Goal: Information Seeking & Learning: Learn about a topic

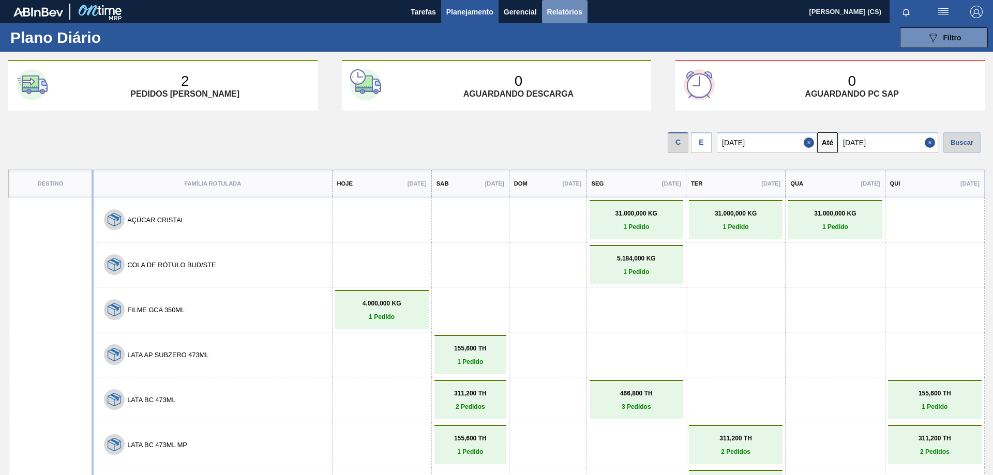
click at [553, 11] on span "Relatórios" at bounding box center [564, 12] width 35 height 12
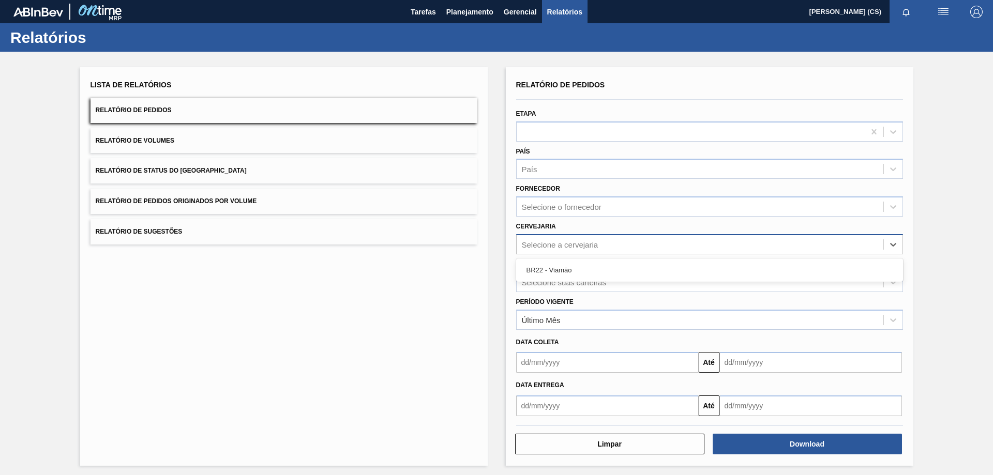
click at [543, 253] on div "Selecione a cervejaria" at bounding box center [709, 244] width 387 height 20
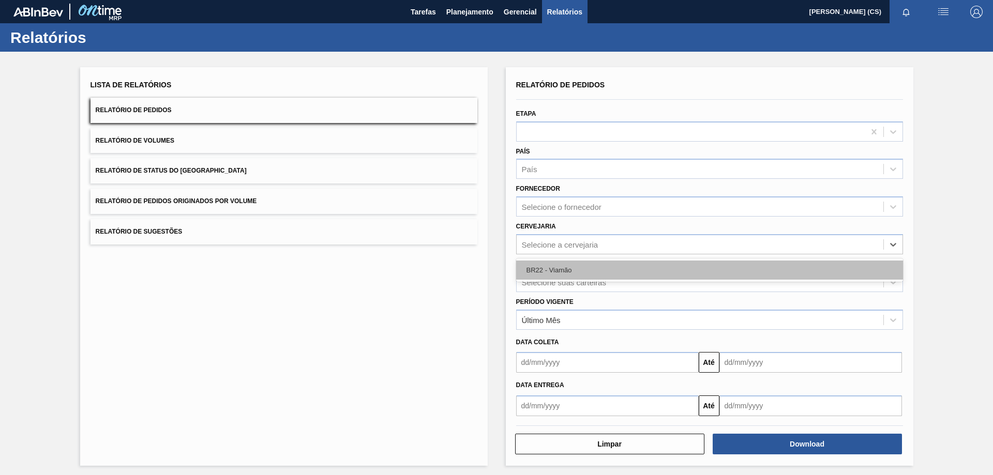
click at [543, 264] on div "BR22 - Viamão" at bounding box center [709, 270] width 387 height 19
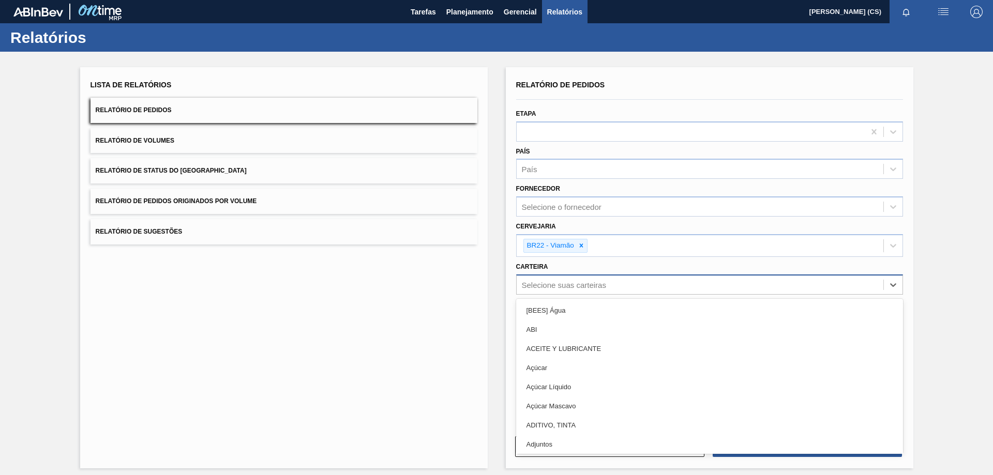
click at [550, 283] on div "Selecione suas carteiras" at bounding box center [564, 284] width 84 height 9
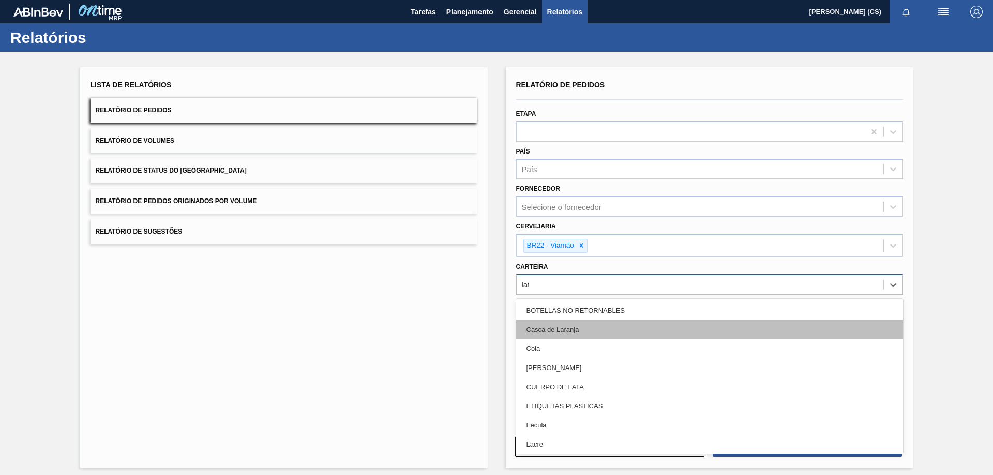
type input "lata"
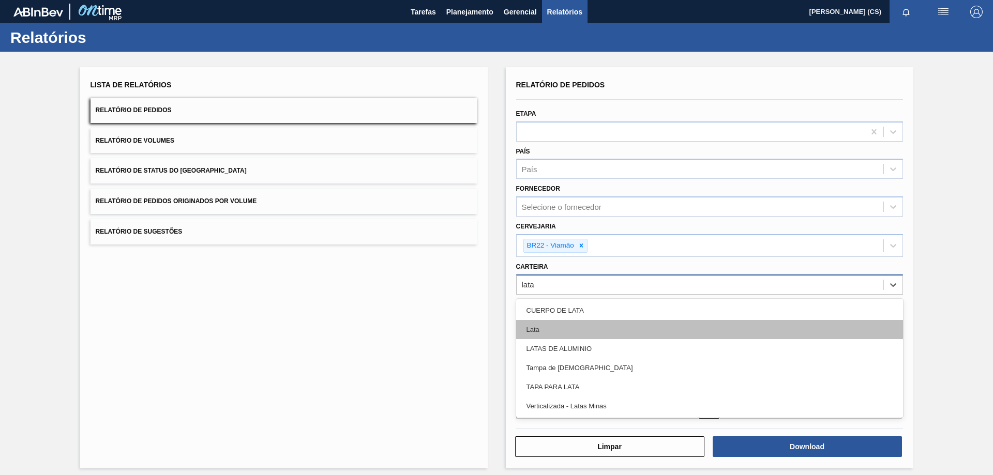
click at [550, 324] on div "Lata" at bounding box center [709, 329] width 387 height 19
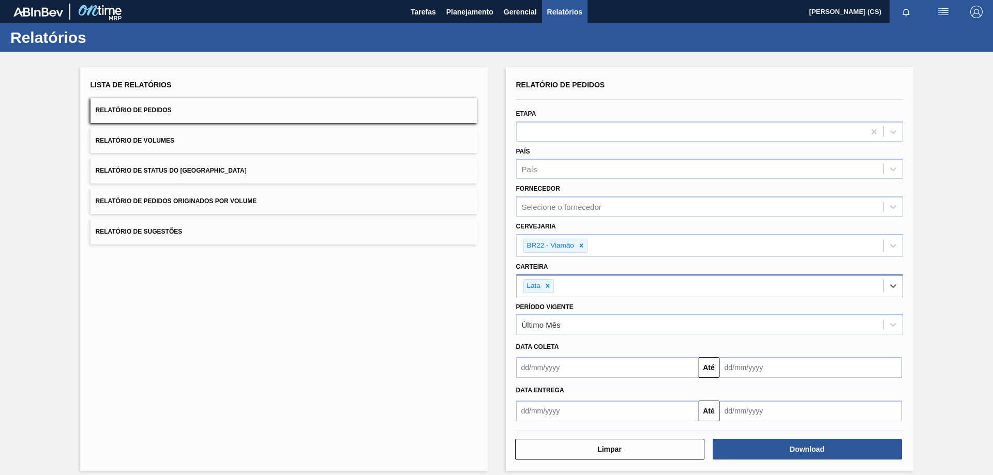
scroll to position [9, 0]
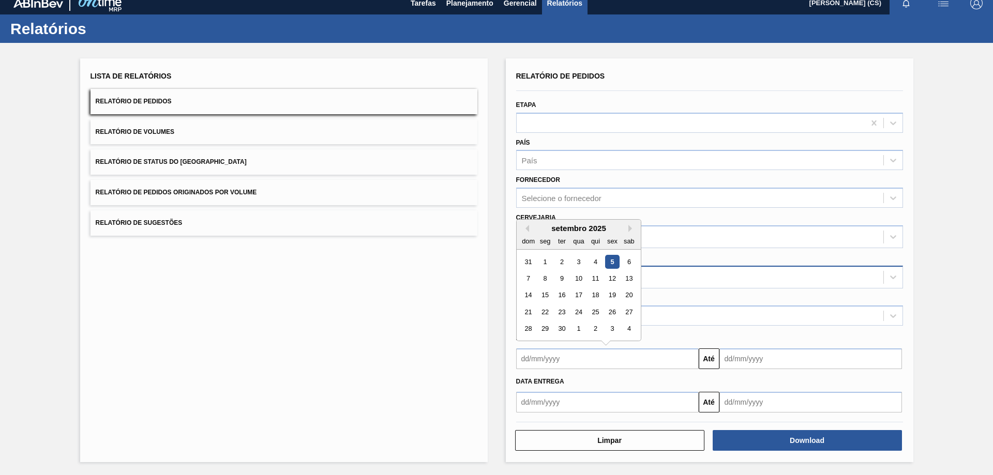
click at [584, 362] on input "text" at bounding box center [607, 359] width 183 height 21
click at [611, 262] on div "5" at bounding box center [612, 262] width 14 height 14
type input "[DATE]"
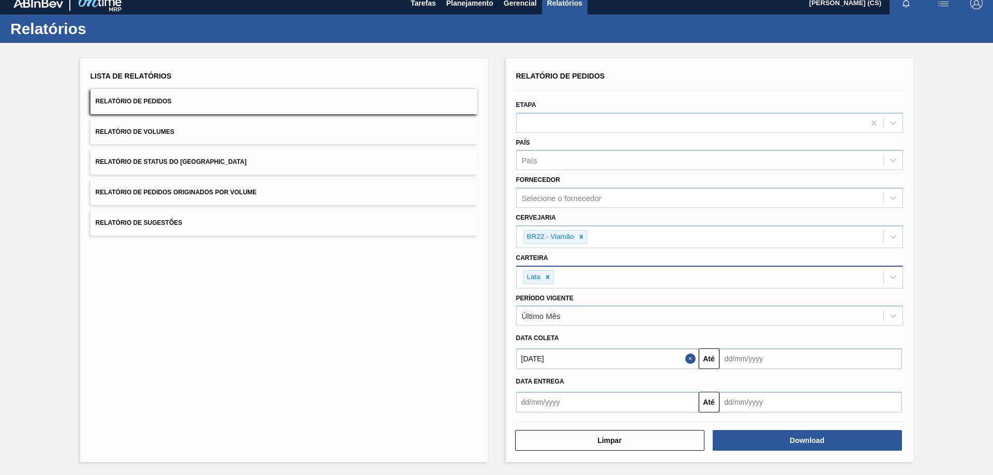
click at [766, 362] on input "text" at bounding box center [810, 359] width 183 height 21
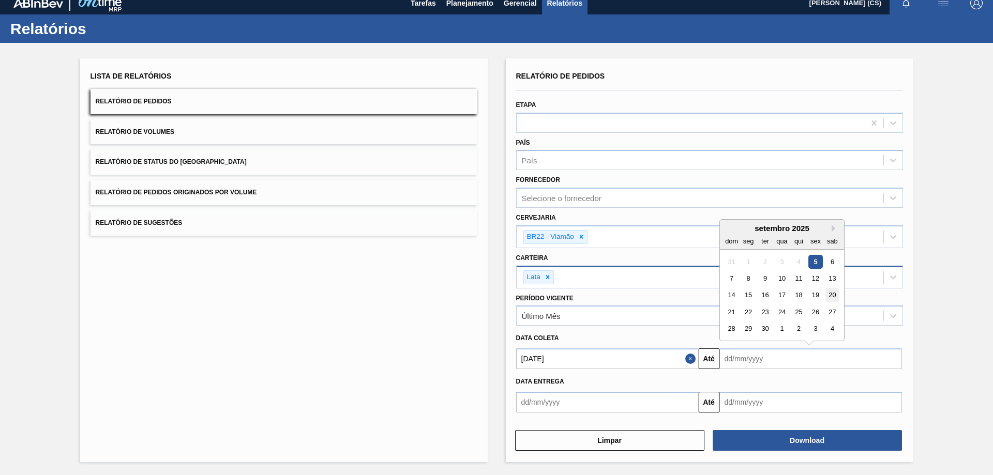
click at [829, 297] on div "20" at bounding box center [832, 296] width 14 height 14
type input "20/09/2025"
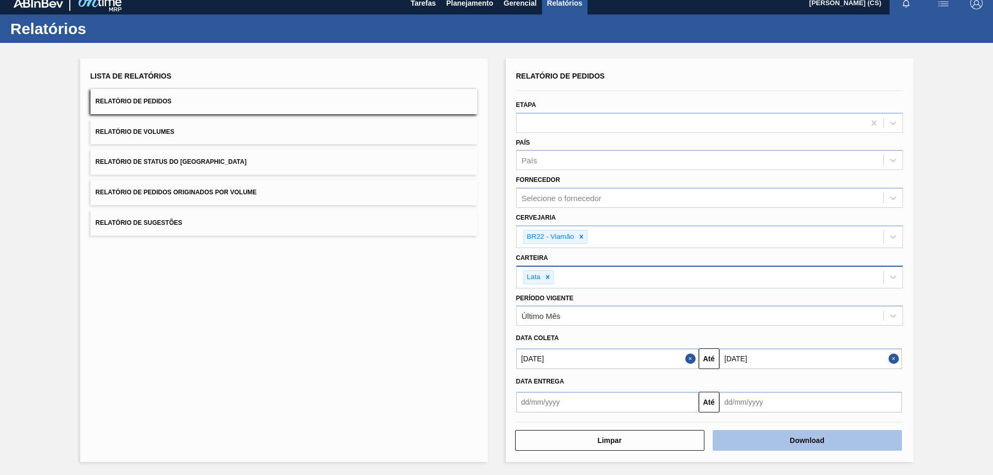
click at [800, 446] on button "Download" at bounding box center [807, 440] width 189 height 21
click at [237, 133] on button "Relatório de Volumes" at bounding box center [283, 131] width 387 height 25
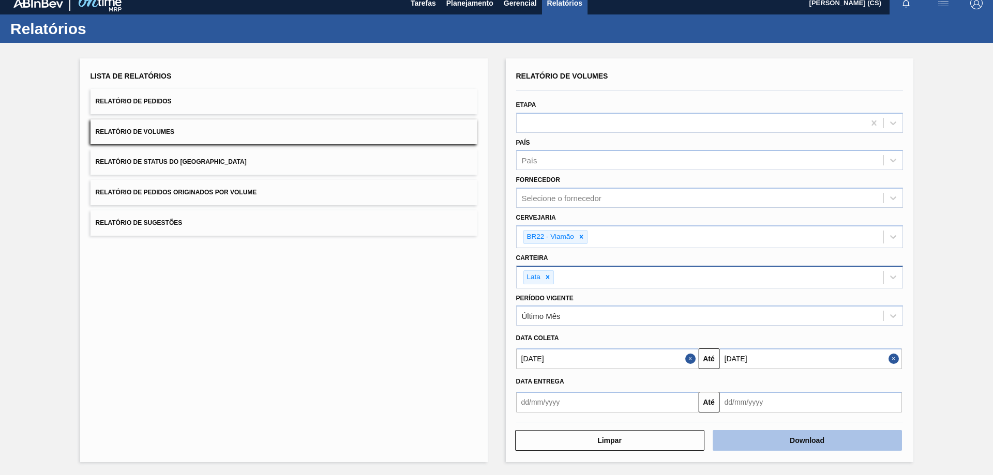
click at [772, 441] on button "Download" at bounding box center [807, 440] width 189 height 21
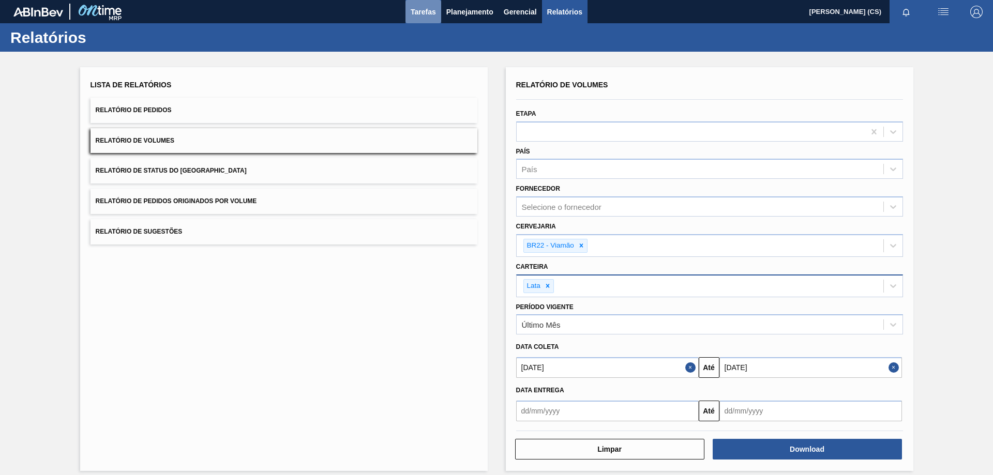
click at [421, 13] on span "Tarefas" at bounding box center [423, 12] width 25 height 12
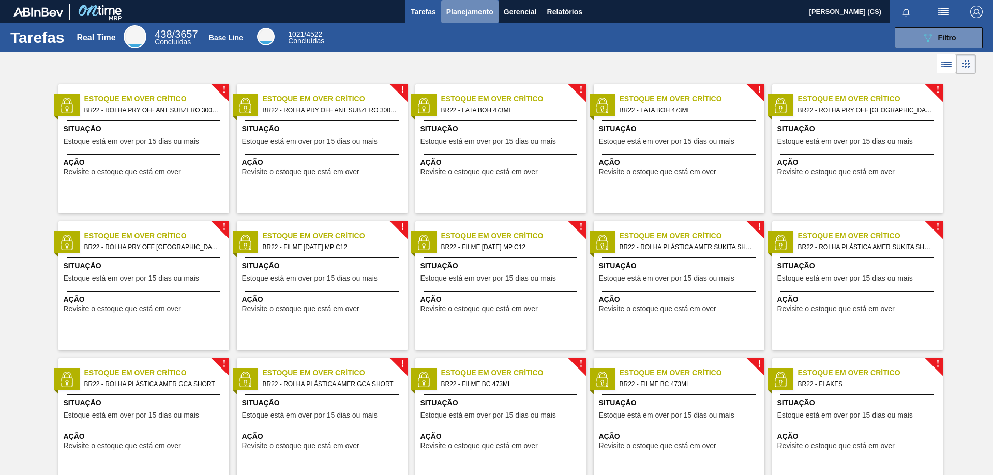
click at [460, 14] on span "Planejamento" at bounding box center [469, 12] width 47 height 12
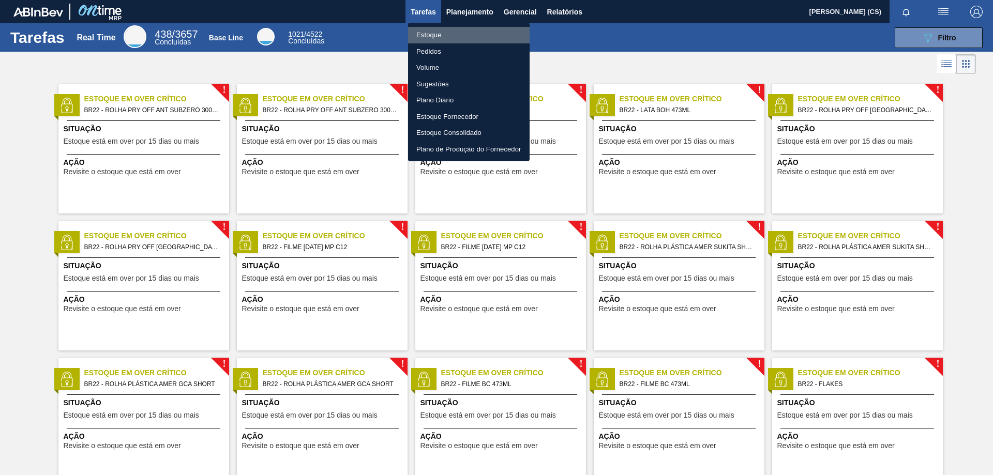
click at [420, 30] on li "Estoque" at bounding box center [469, 35] width 122 height 17
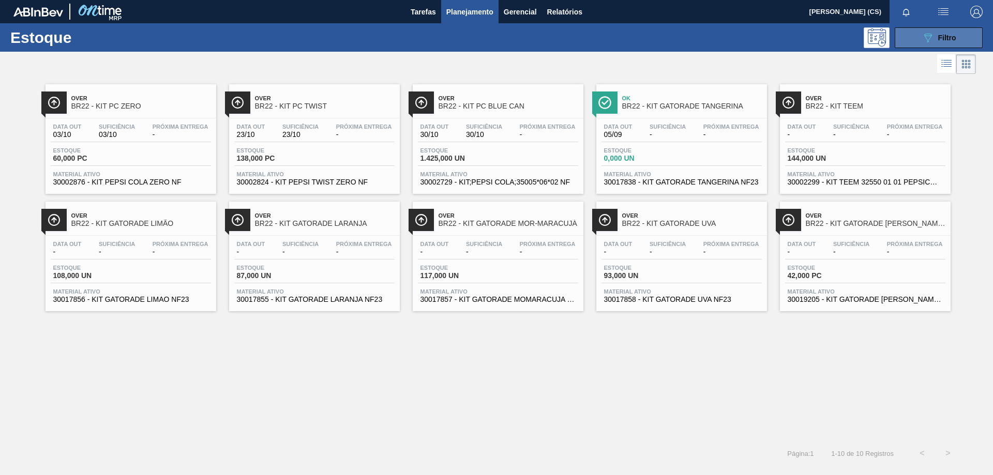
click at [921, 40] on icon "089F7B8B-B2A5-4AFE-B5C0-19BA573D28AC" at bounding box center [927, 38] width 12 height 12
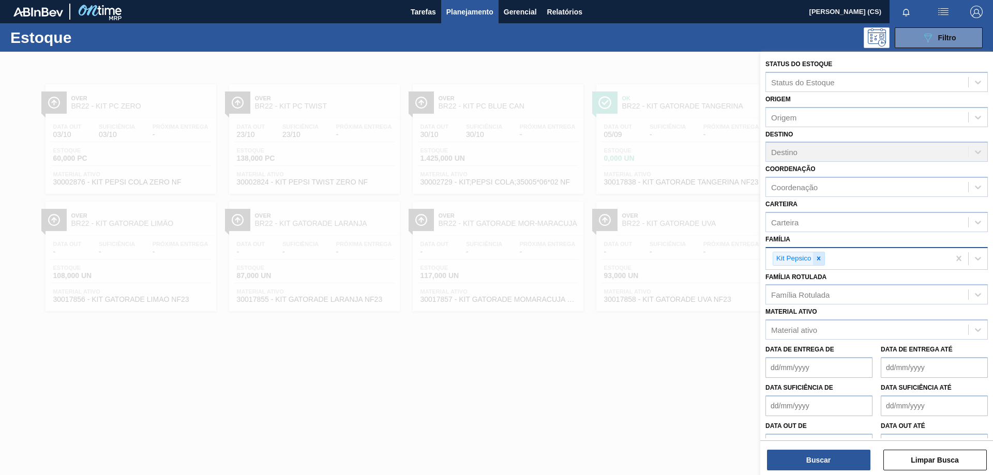
click at [820, 264] on div at bounding box center [818, 258] width 11 height 13
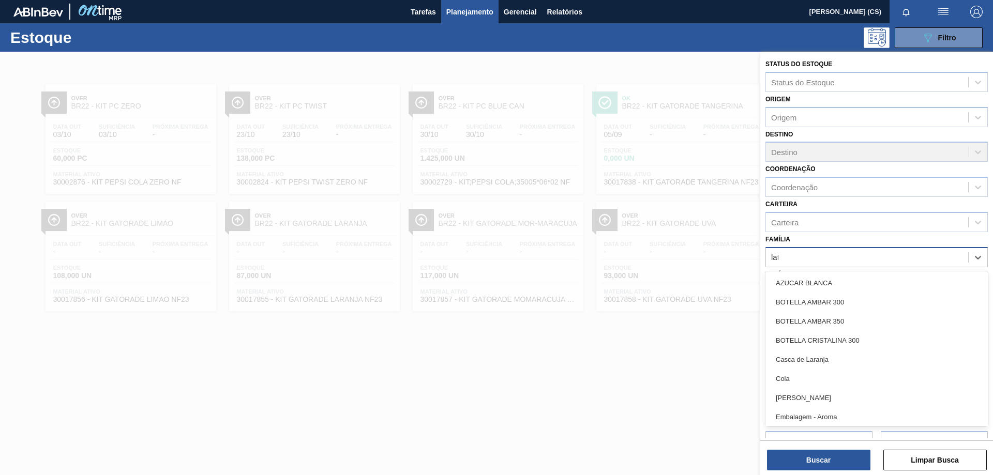
type input "lata"
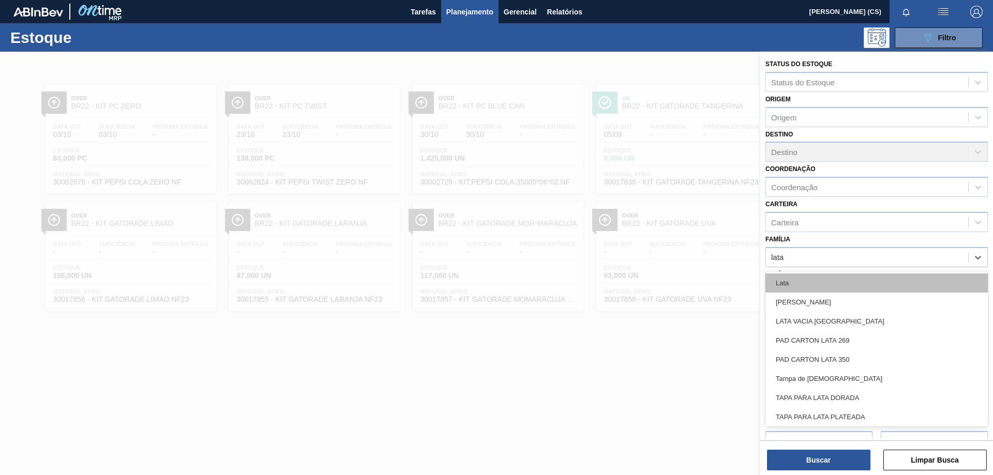
click at [793, 281] on div "Lata" at bounding box center [876, 283] width 222 height 19
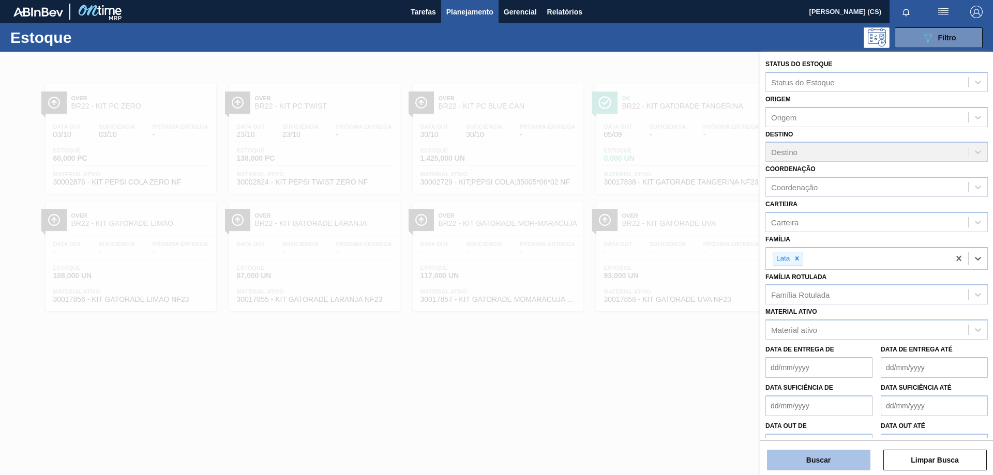
click at [818, 460] on button "Buscar" at bounding box center [818, 460] width 103 height 21
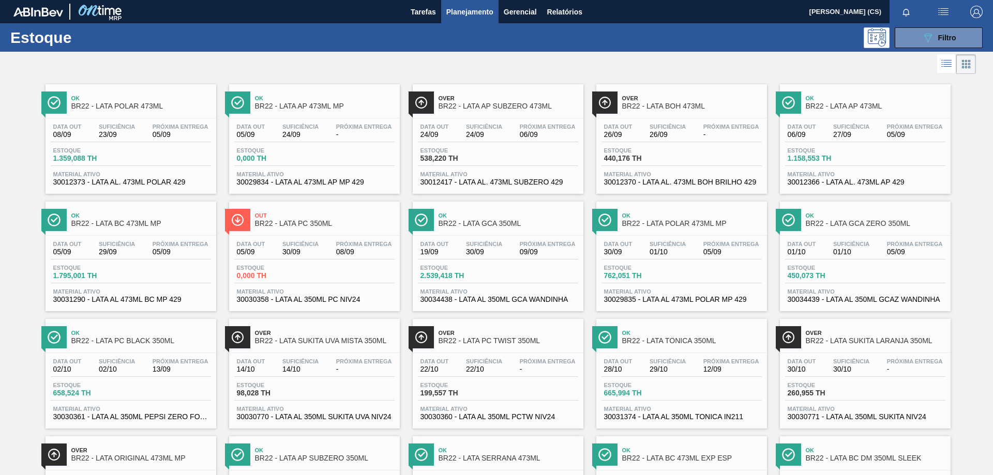
click at [146, 105] on span "BR22 - LATA POLAR 473ML" at bounding box center [141, 106] width 140 height 8
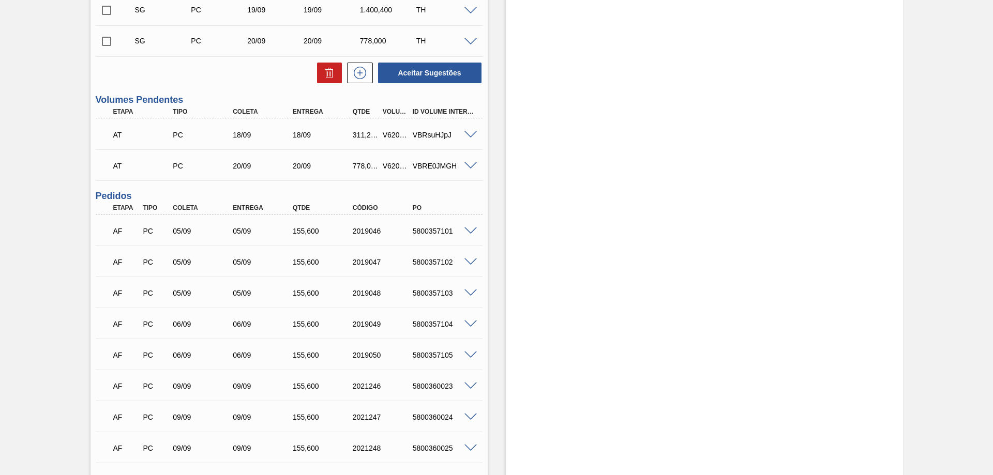
scroll to position [305, 0]
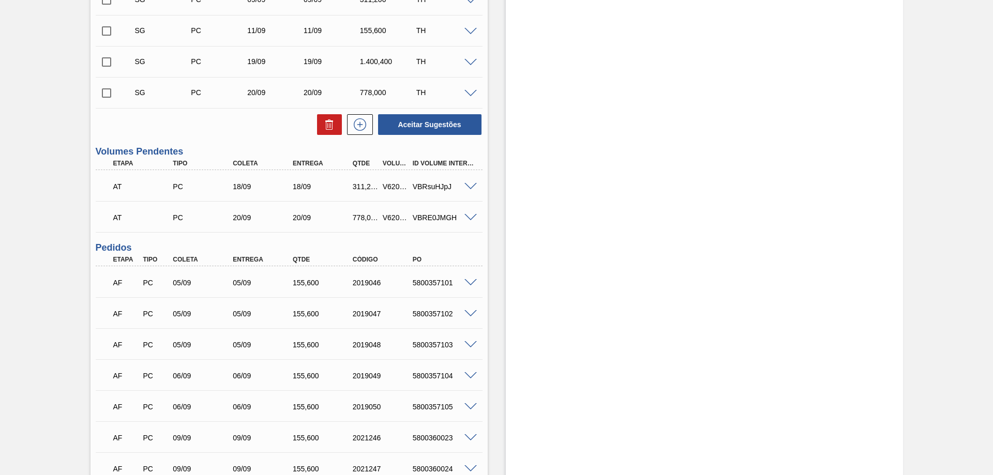
click at [474, 189] on span at bounding box center [470, 187] width 12 height 8
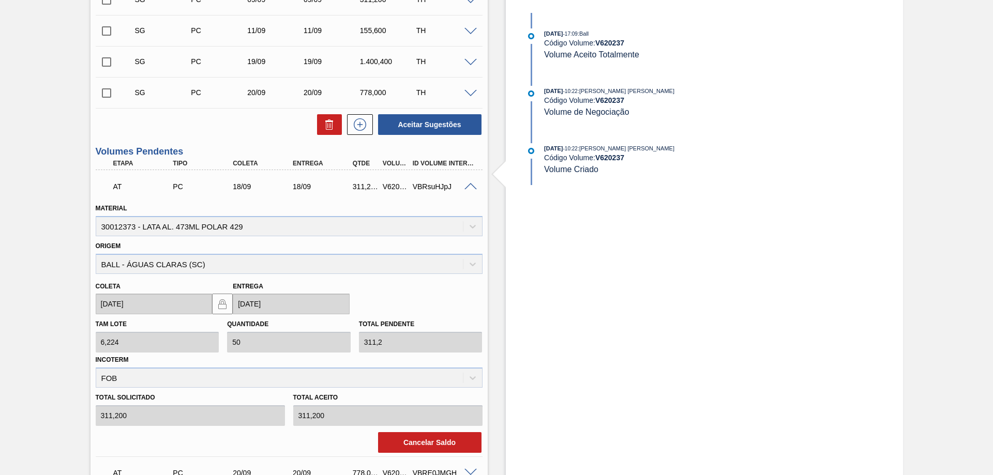
click at [474, 183] on span at bounding box center [470, 187] width 12 height 8
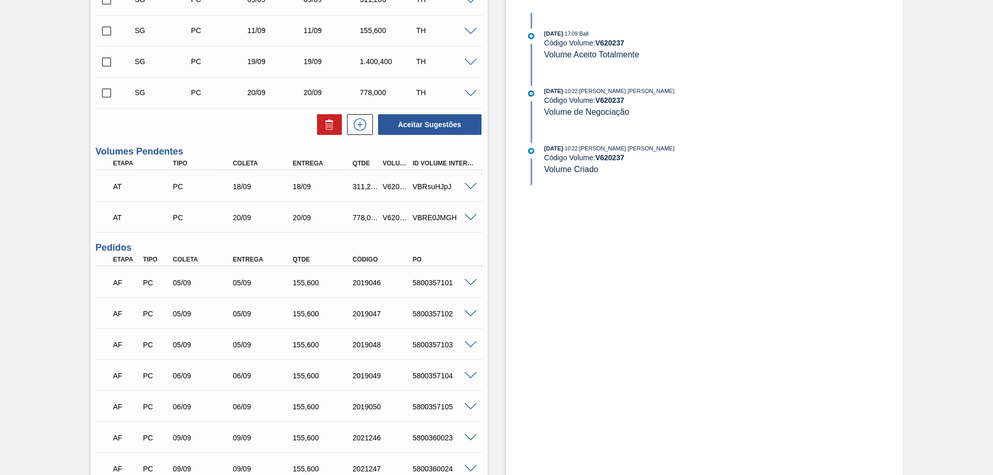
click at [474, 214] on span at bounding box center [470, 218] width 12 height 8
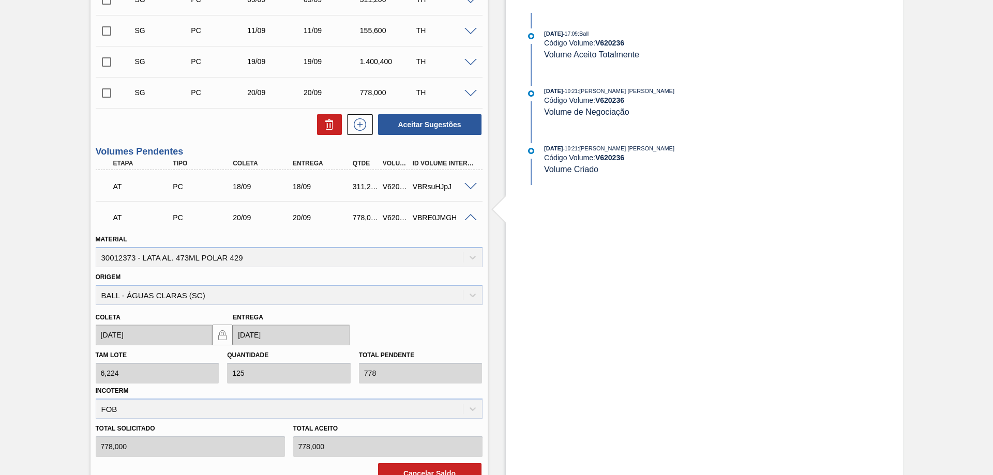
scroll to position [357, 0]
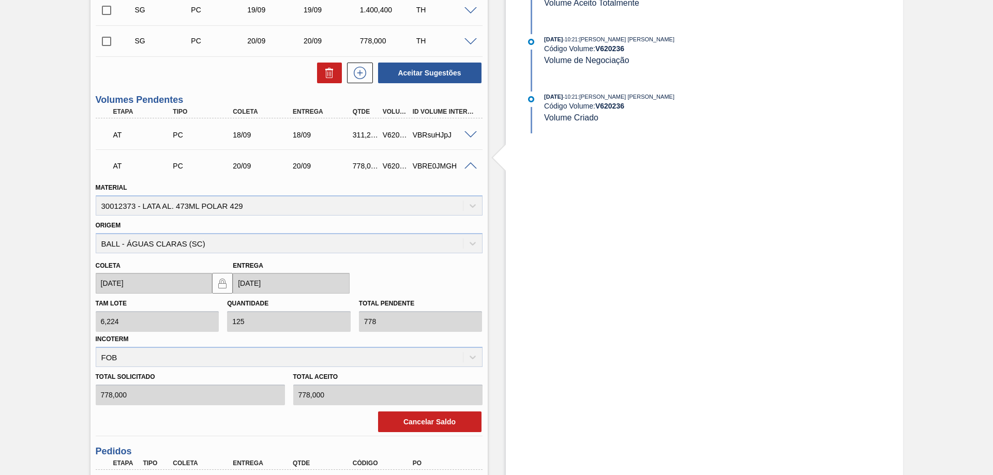
click at [468, 165] on span at bounding box center [470, 166] width 12 height 8
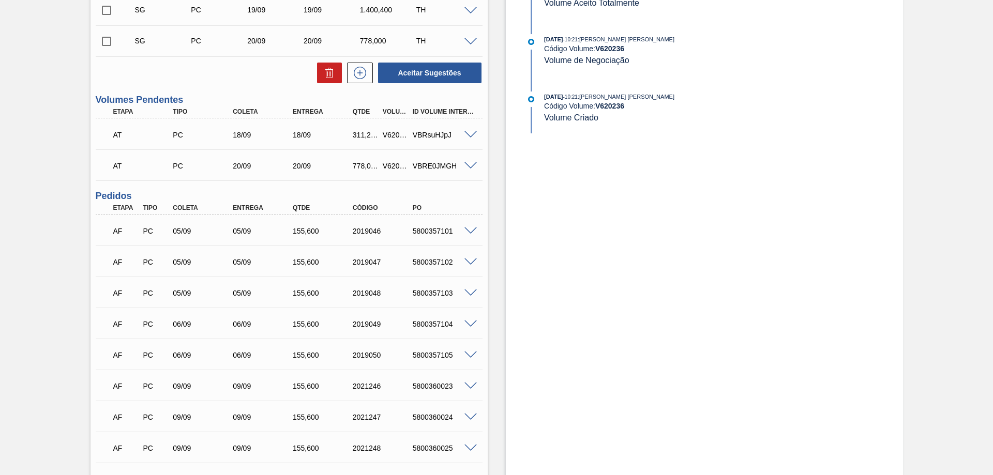
scroll to position [150, 0]
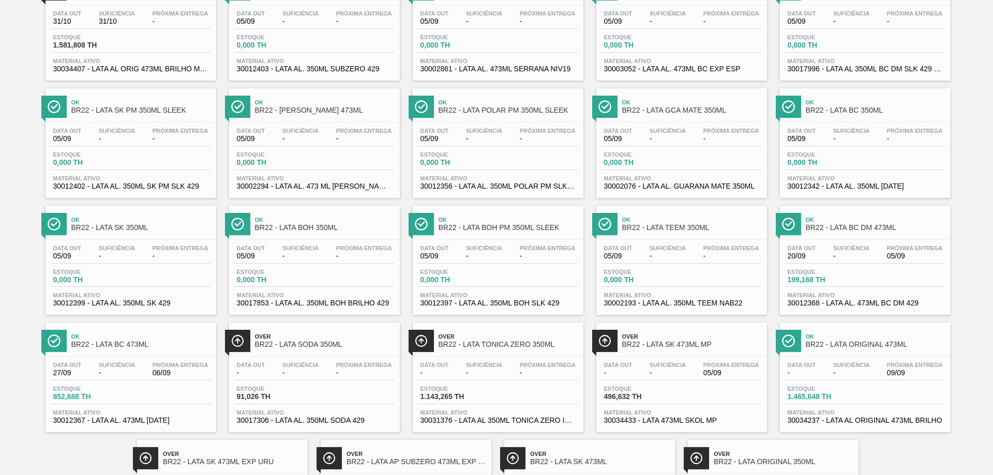
scroll to position [566, 0]
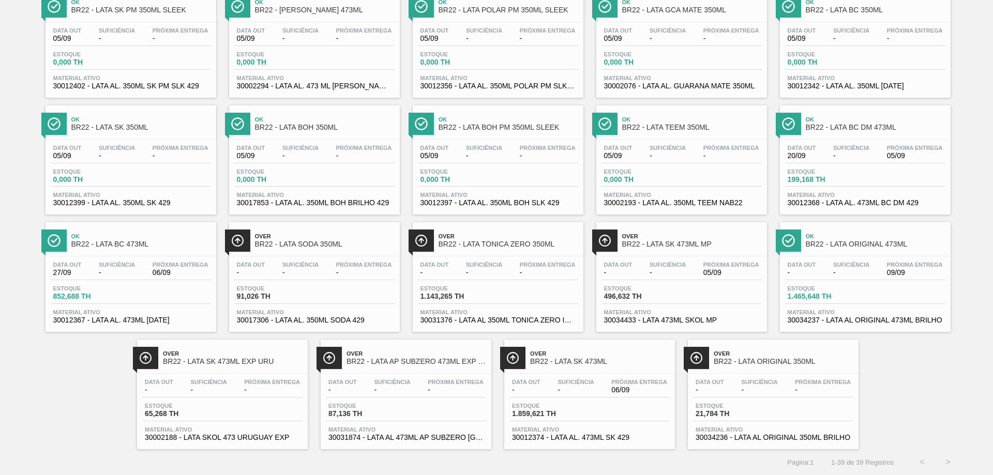
click at [109, 243] on span "BR22 - LATA BC 473ML" at bounding box center [141, 244] width 140 height 8
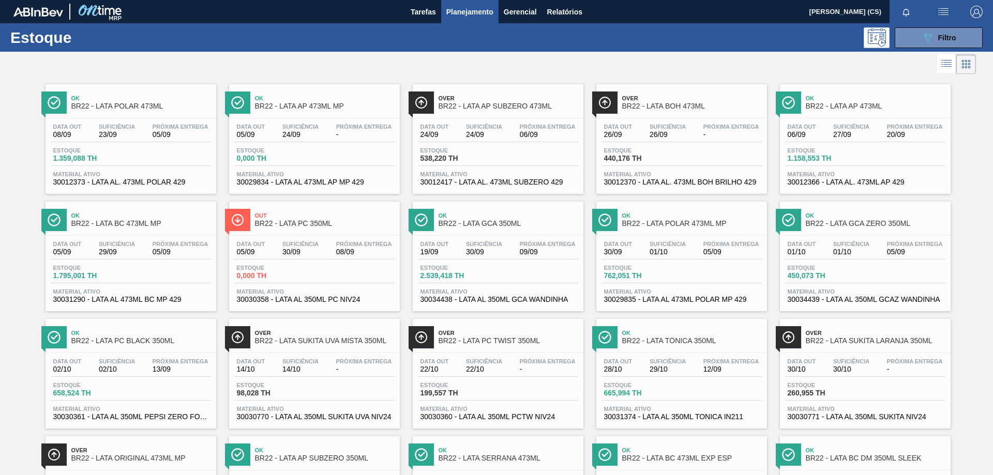
click at [382, 442] on div "Ok BR22 - LATA AP SUBZERO 350ML" at bounding box center [314, 453] width 171 height 23
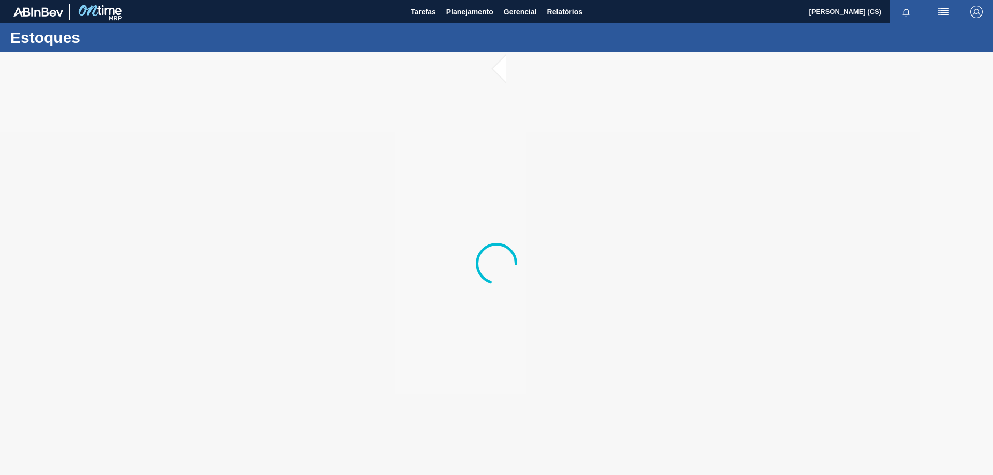
click at [380, 431] on div at bounding box center [496, 263] width 993 height 423
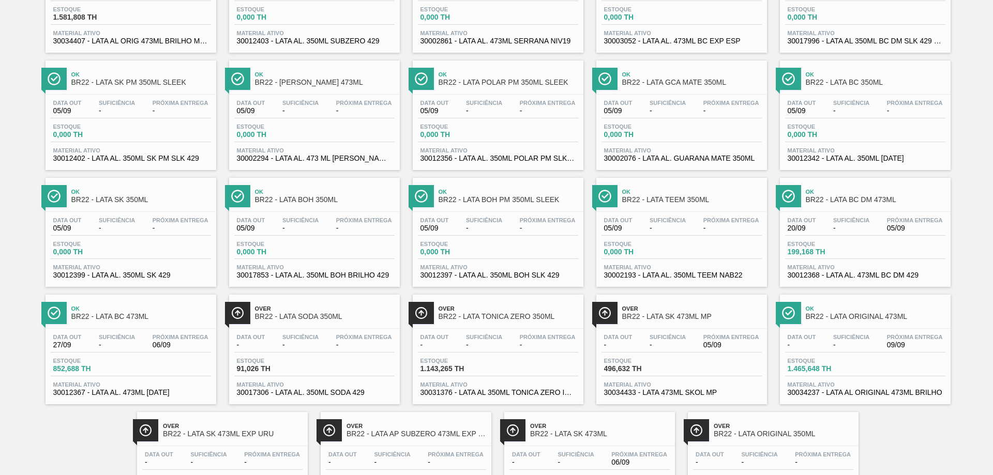
scroll to position [566, 0]
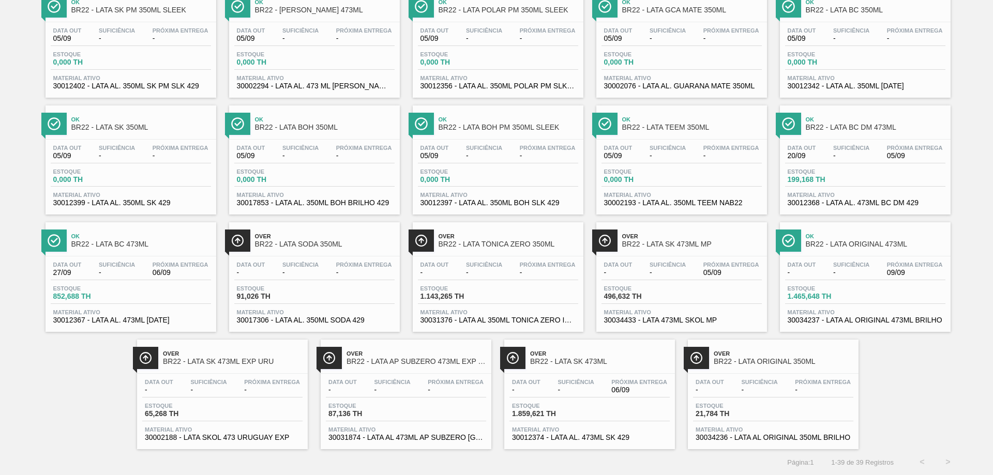
drag, startPoint x: 230, startPoint y: 365, endPoint x: 681, endPoint y: 355, distance: 451.5
drag, startPoint x: 566, startPoint y: 356, endPoint x: 607, endPoint y: 220, distance: 141.6
click at [607, 220] on link "Over BR22 - LATA SK 473ML MP Data out - Suficiência - Próxima Entrega 05/09 Est…" at bounding box center [680, 273] width 184 height 117
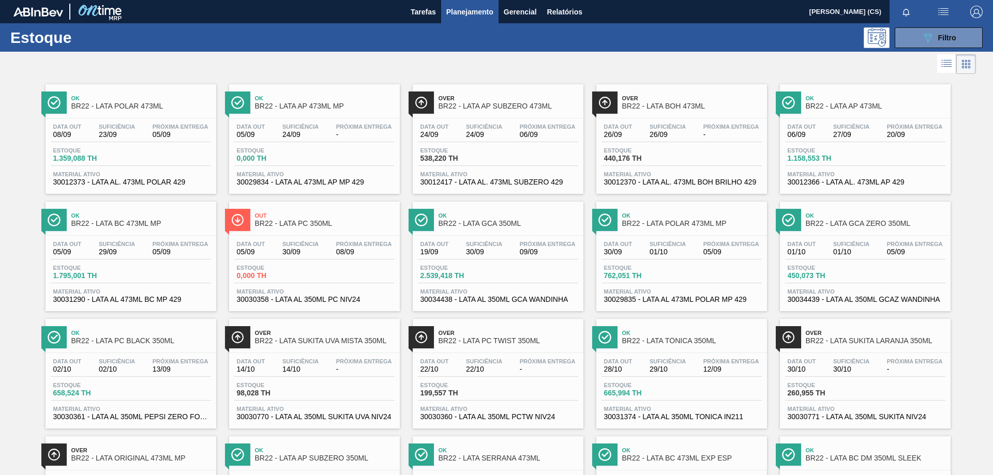
click at [315, 220] on span "BR22 - LATA PC 350ML" at bounding box center [325, 224] width 140 height 8
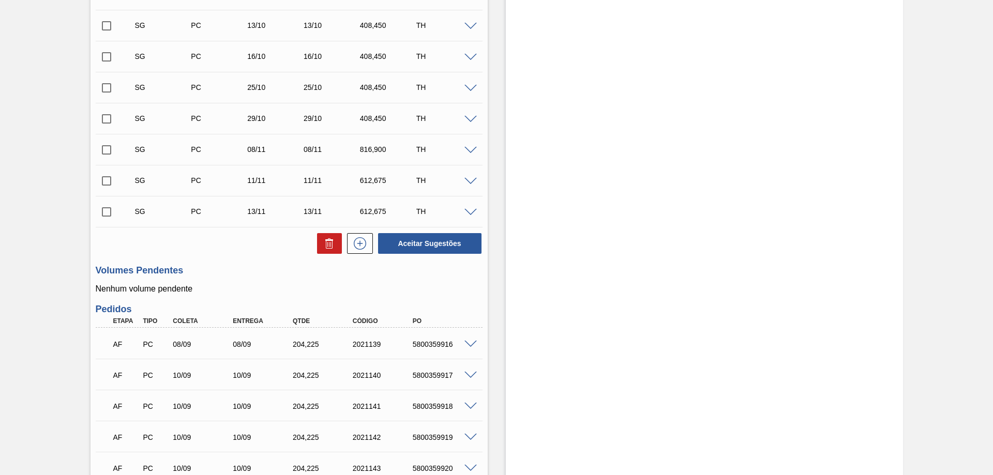
scroll to position [465, 0]
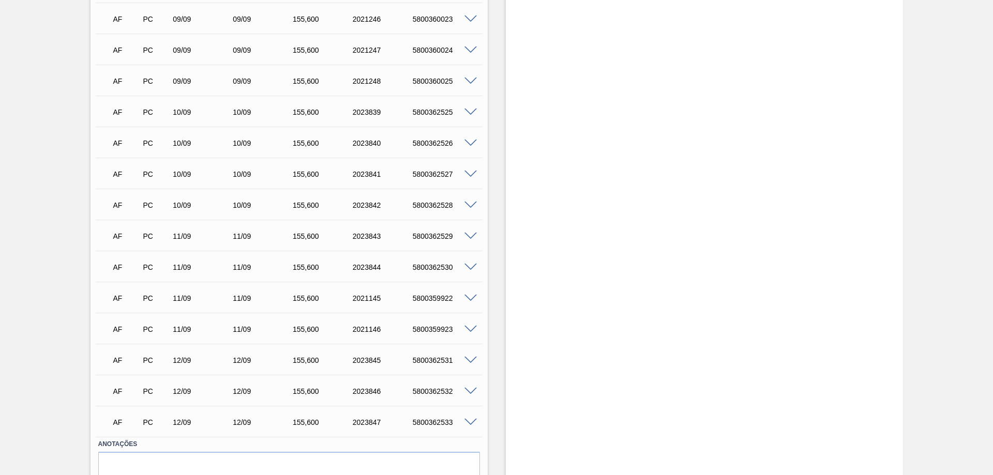
scroll to position [465, 0]
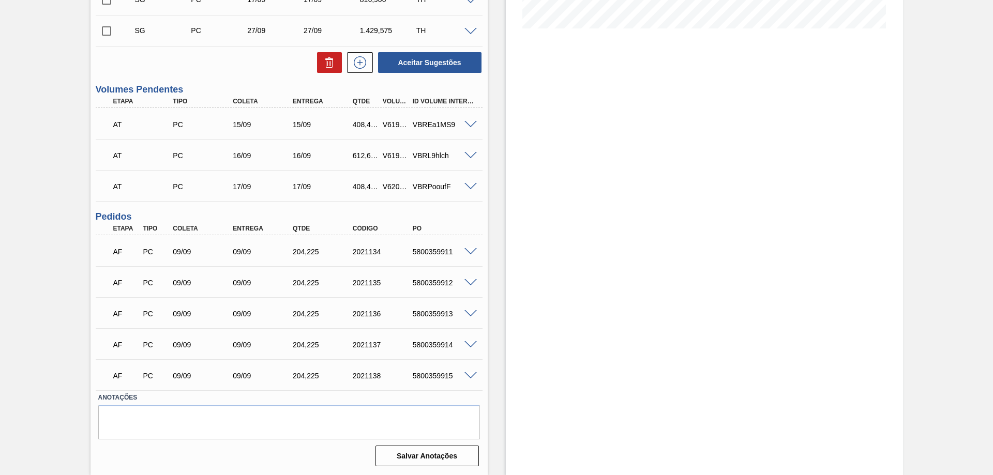
scroll to position [16, 0]
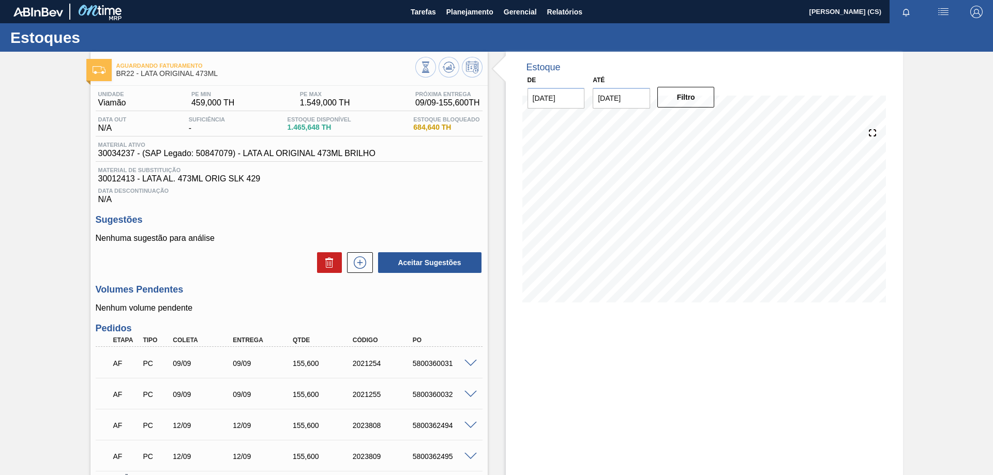
scroll to position [81, 0]
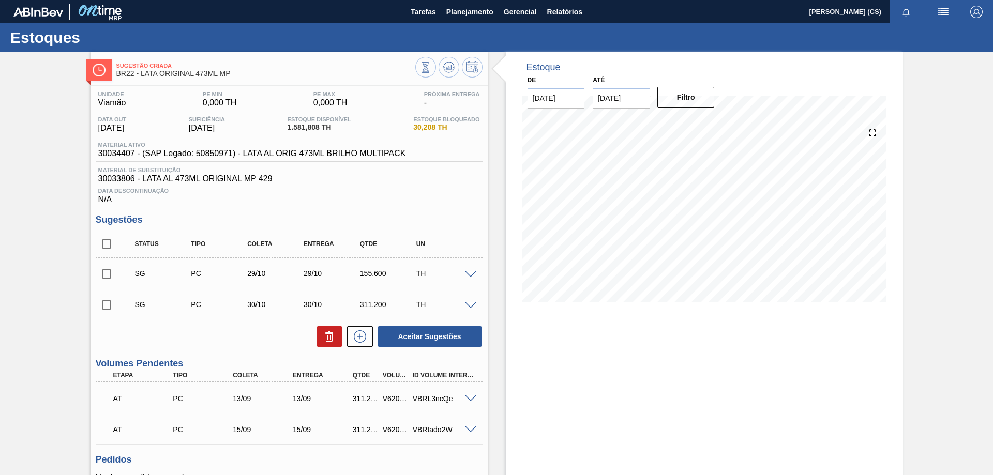
scroll to position [52, 0]
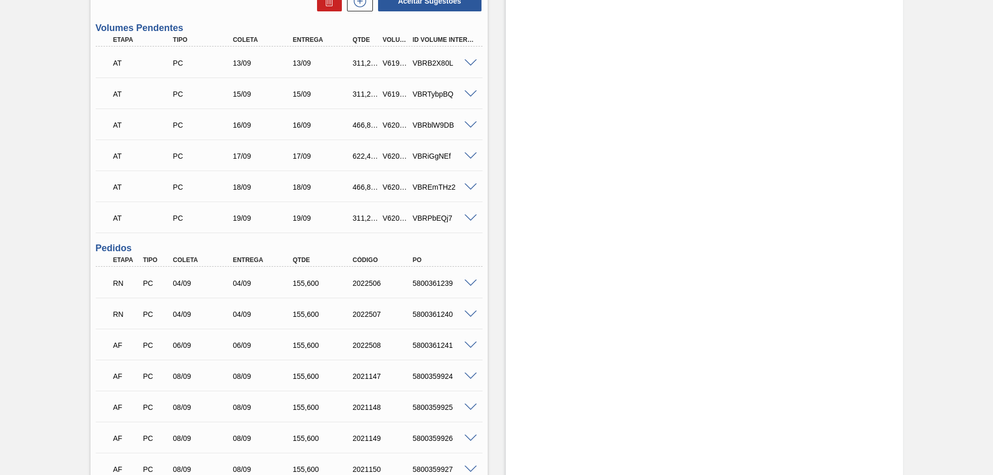
scroll to position [155, 0]
